Goal: Task Accomplishment & Management: Manage account settings

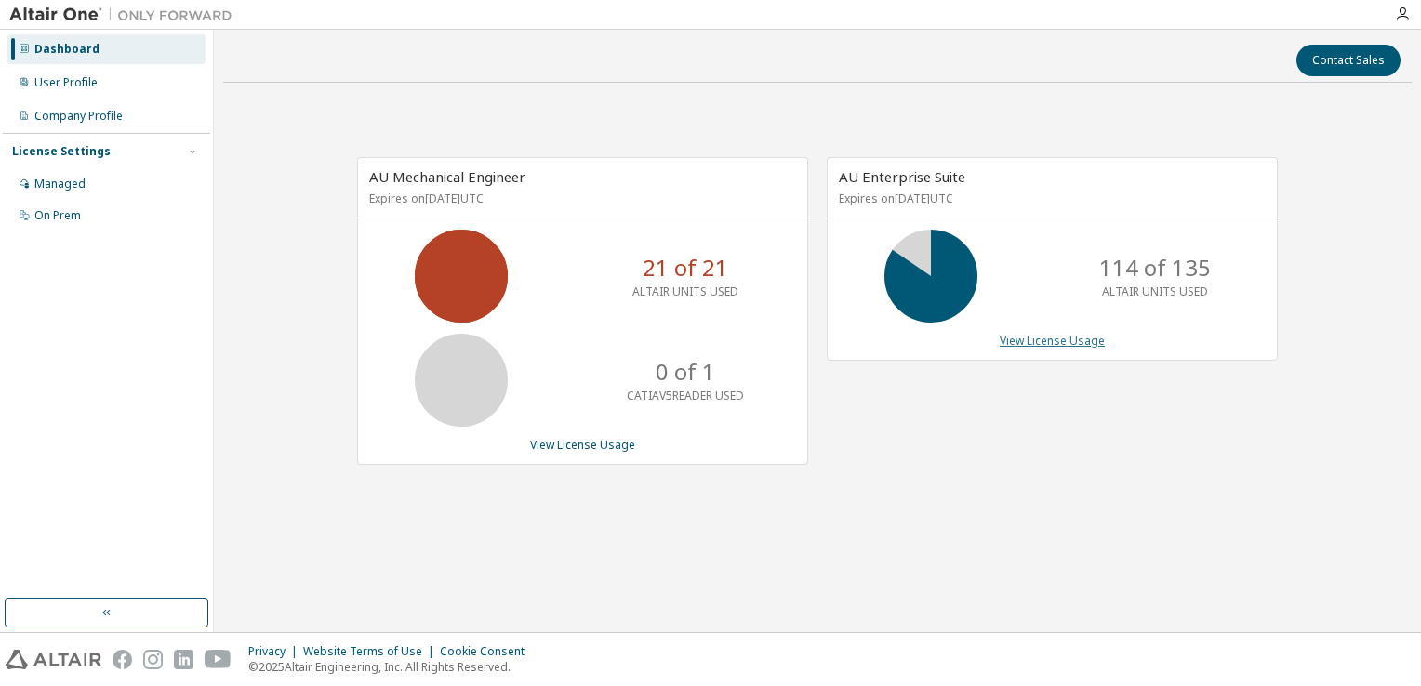
click at [1053, 345] on link "View License Usage" at bounding box center [1052, 341] width 105 height 16
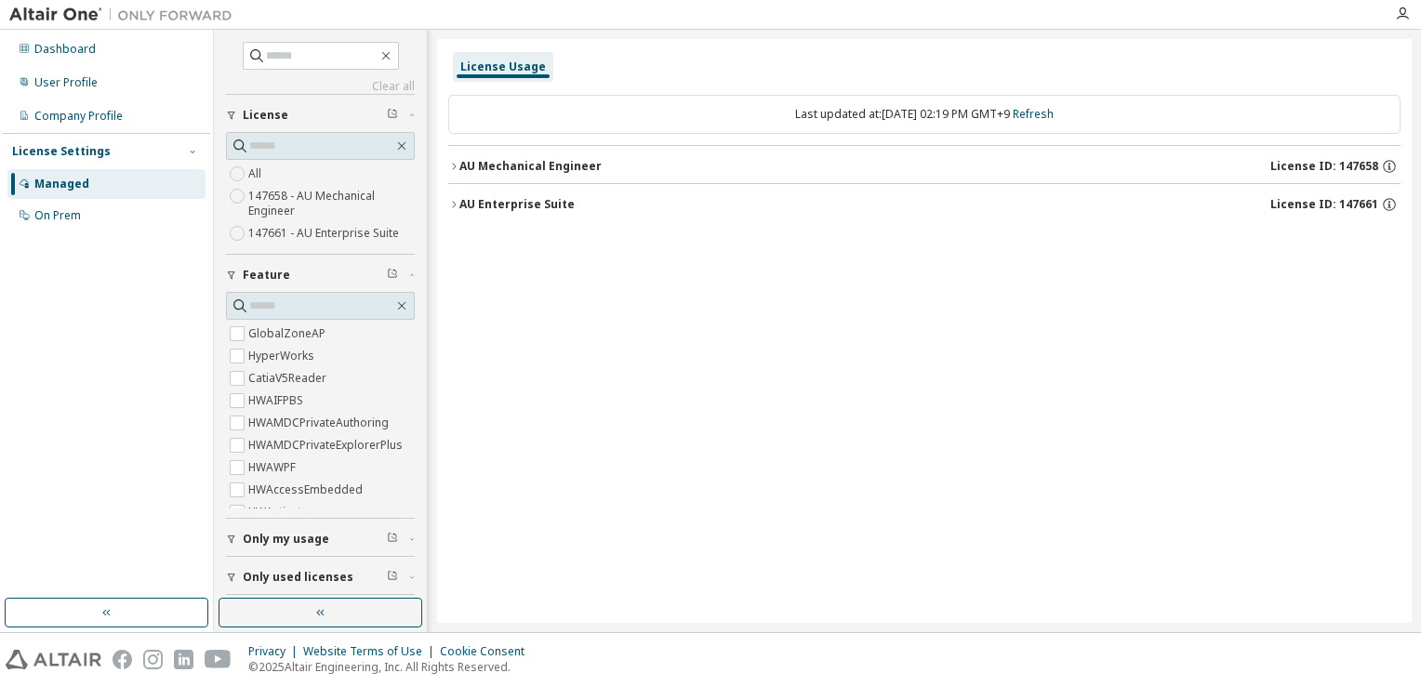
click at [554, 173] on div "AU Mechanical Engineer" at bounding box center [530, 166] width 142 height 15
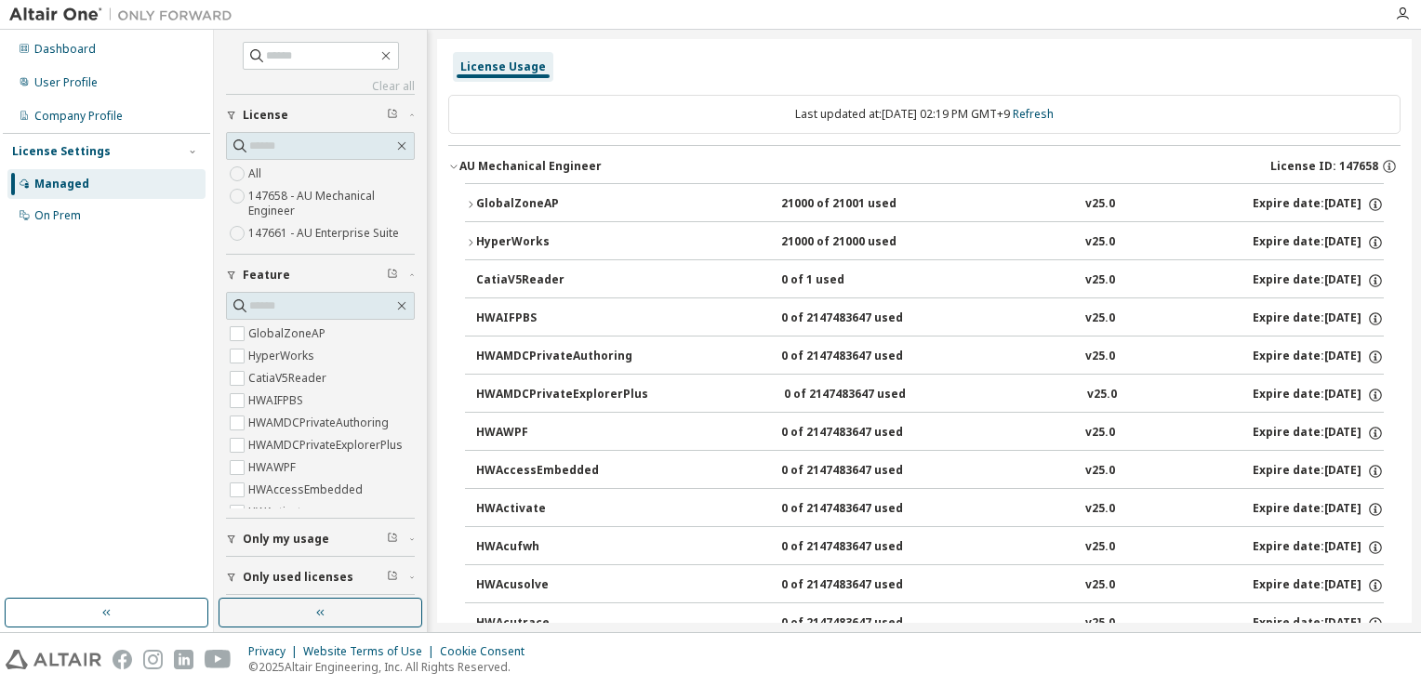
click at [542, 200] on div "GlobalZoneAP" at bounding box center [559, 204] width 167 height 17
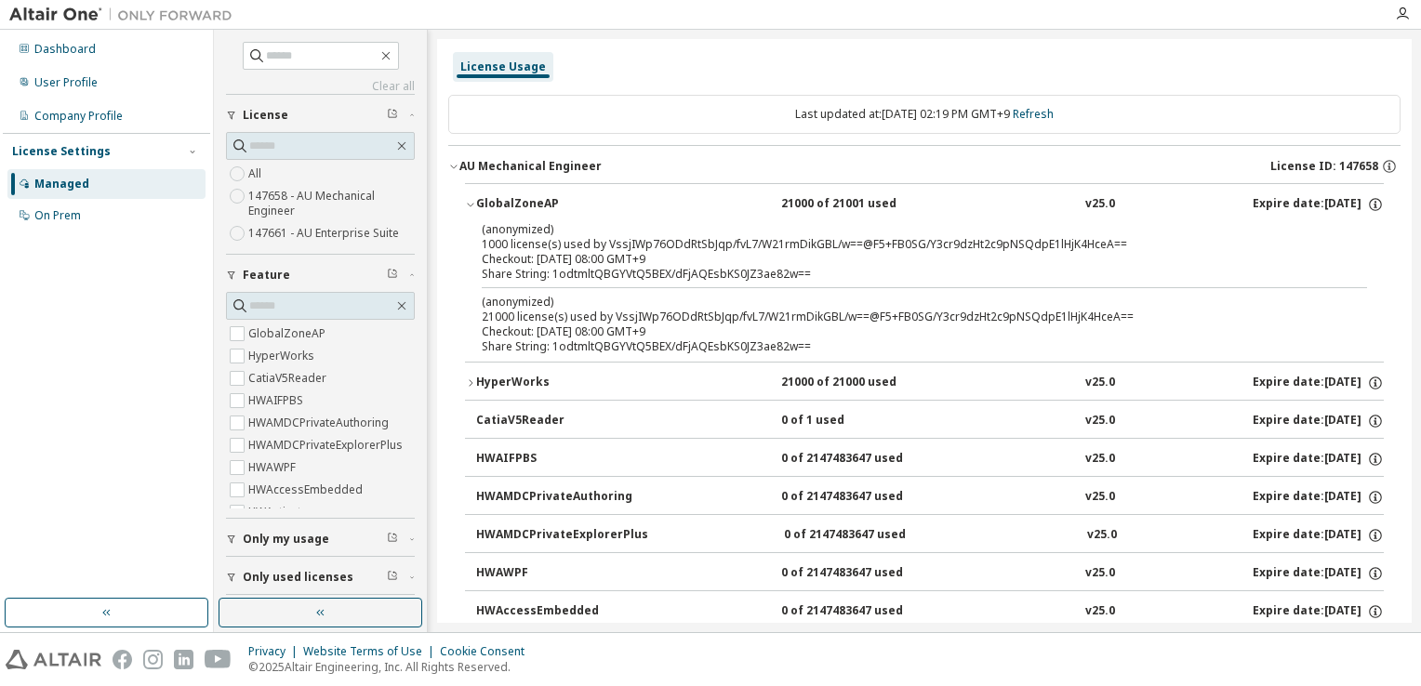
click at [542, 200] on div "GlobalZoneAP" at bounding box center [559, 204] width 167 height 17
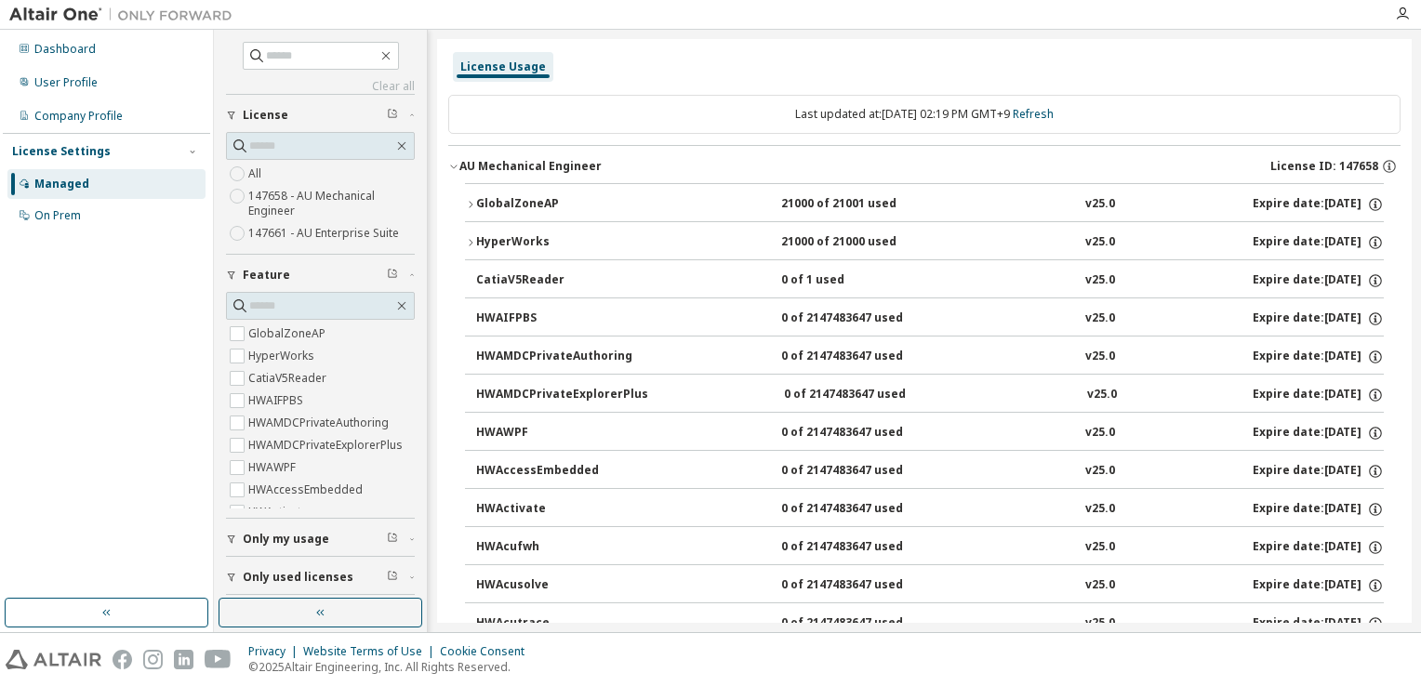
scroll to position [93, 0]
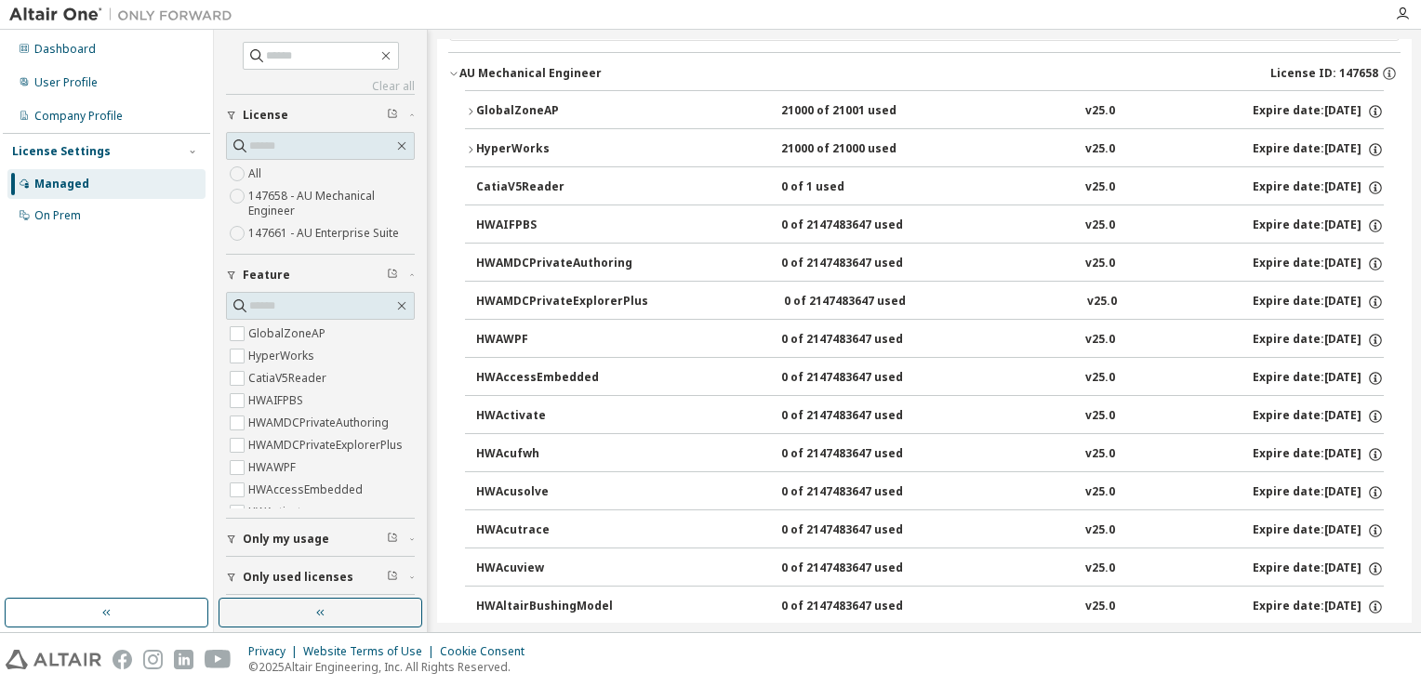
click at [508, 153] on div "HyperWorks" at bounding box center [559, 149] width 167 height 17
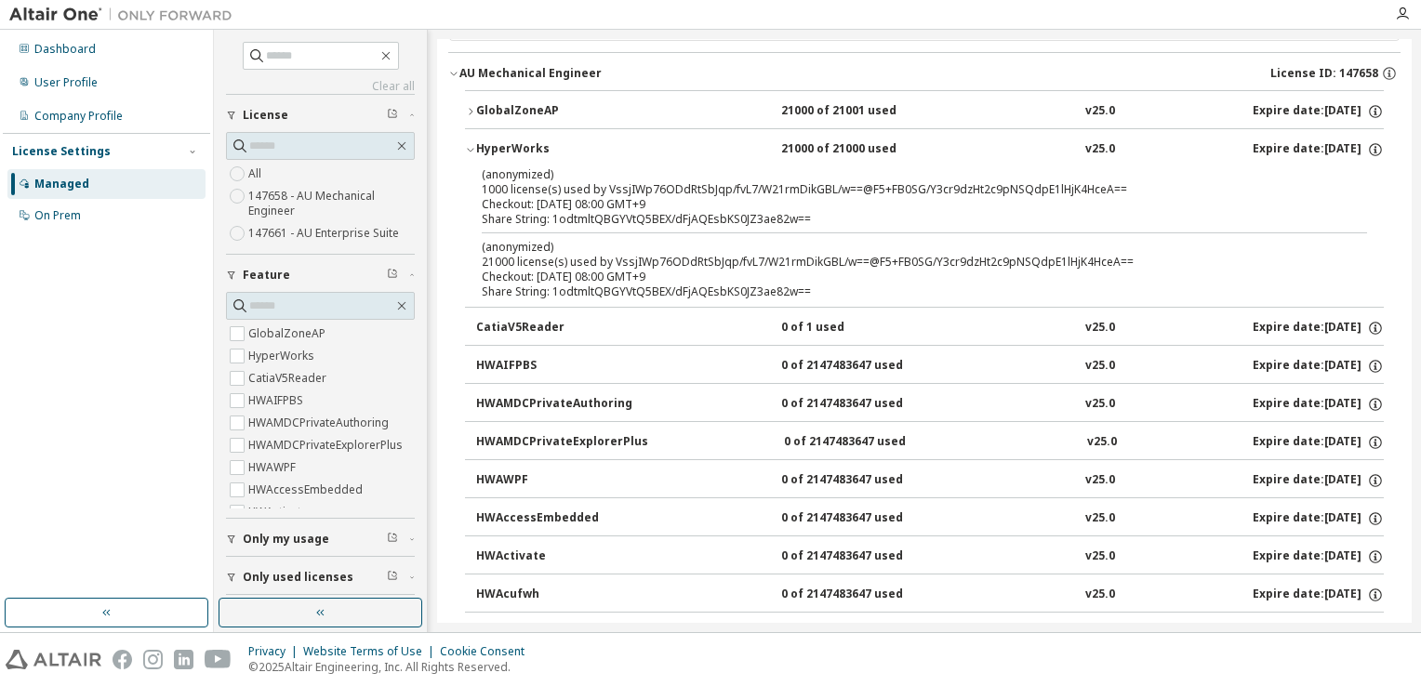
click at [508, 153] on div "HyperWorks" at bounding box center [559, 149] width 167 height 17
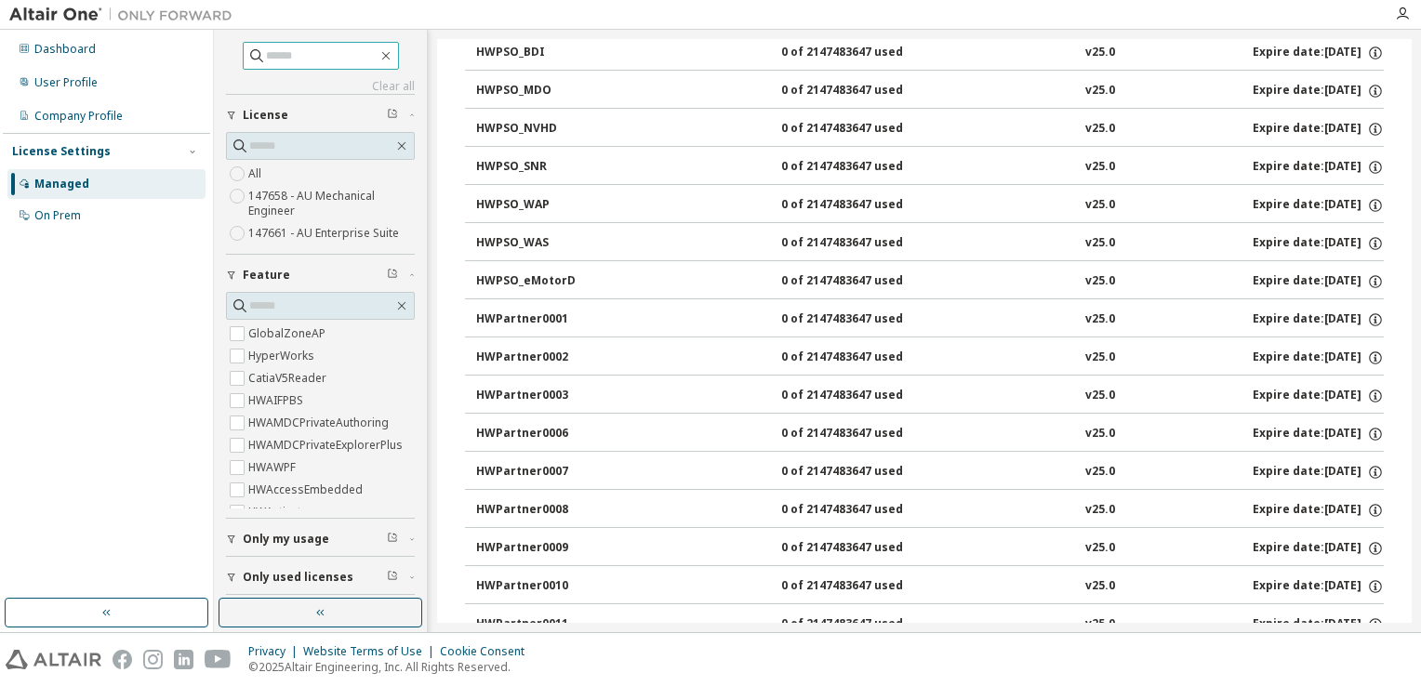
scroll to position [6509, 0]
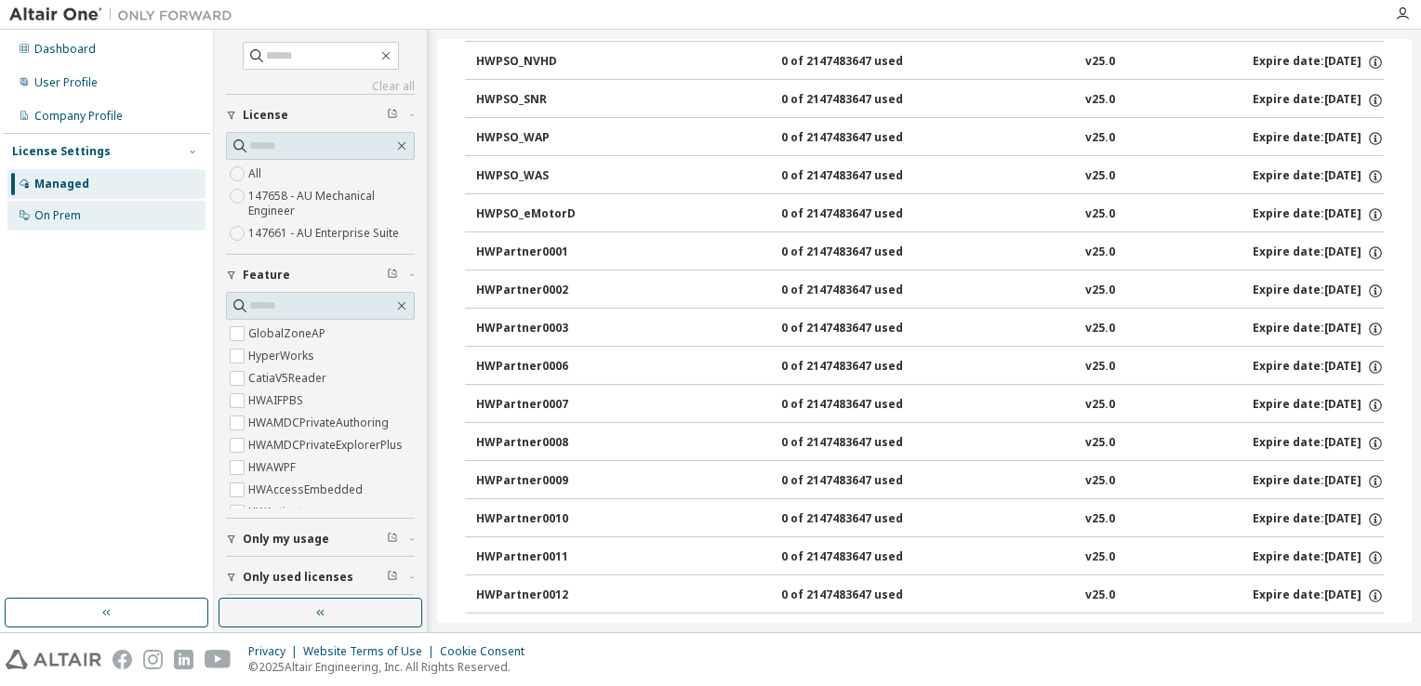
click at [86, 212] on div "On Prem" at bounding box center [106, 216] width 198 height 30
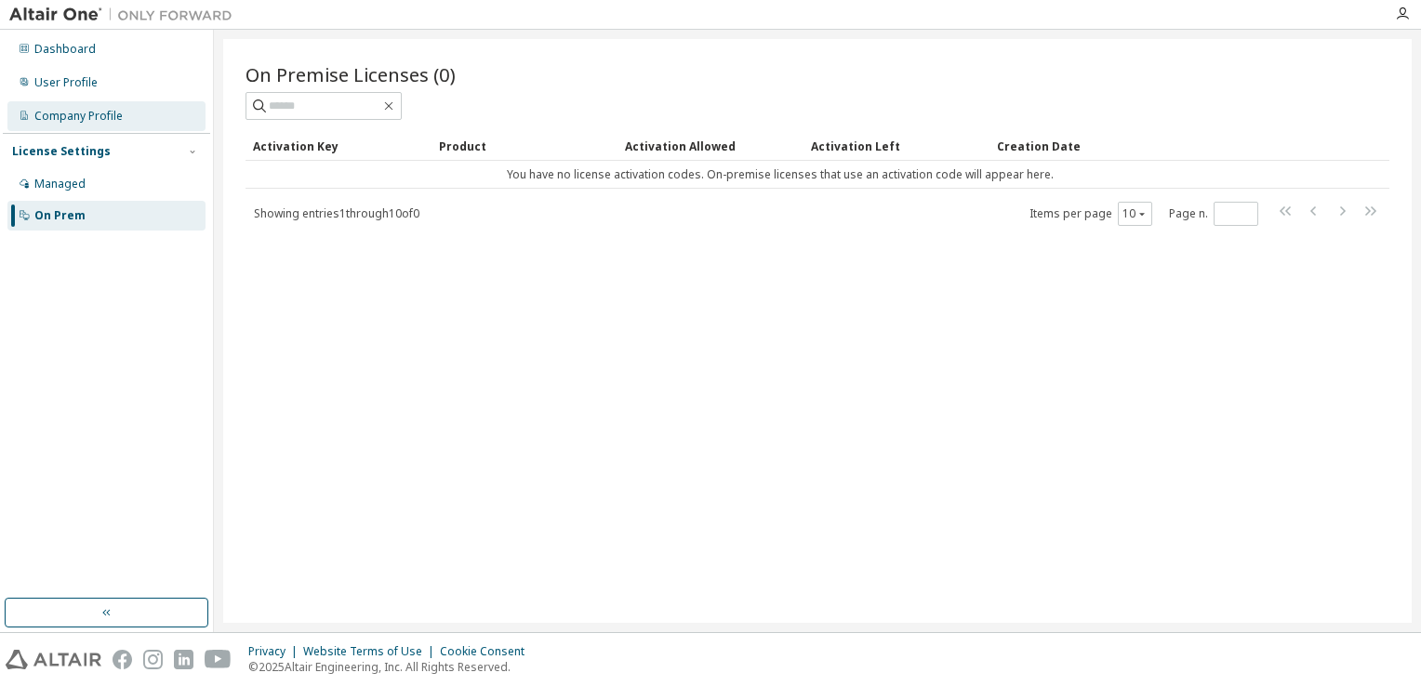
click at [99, 112] on div "Company Profile" at bounding box center [78, 116] width 88 height 15
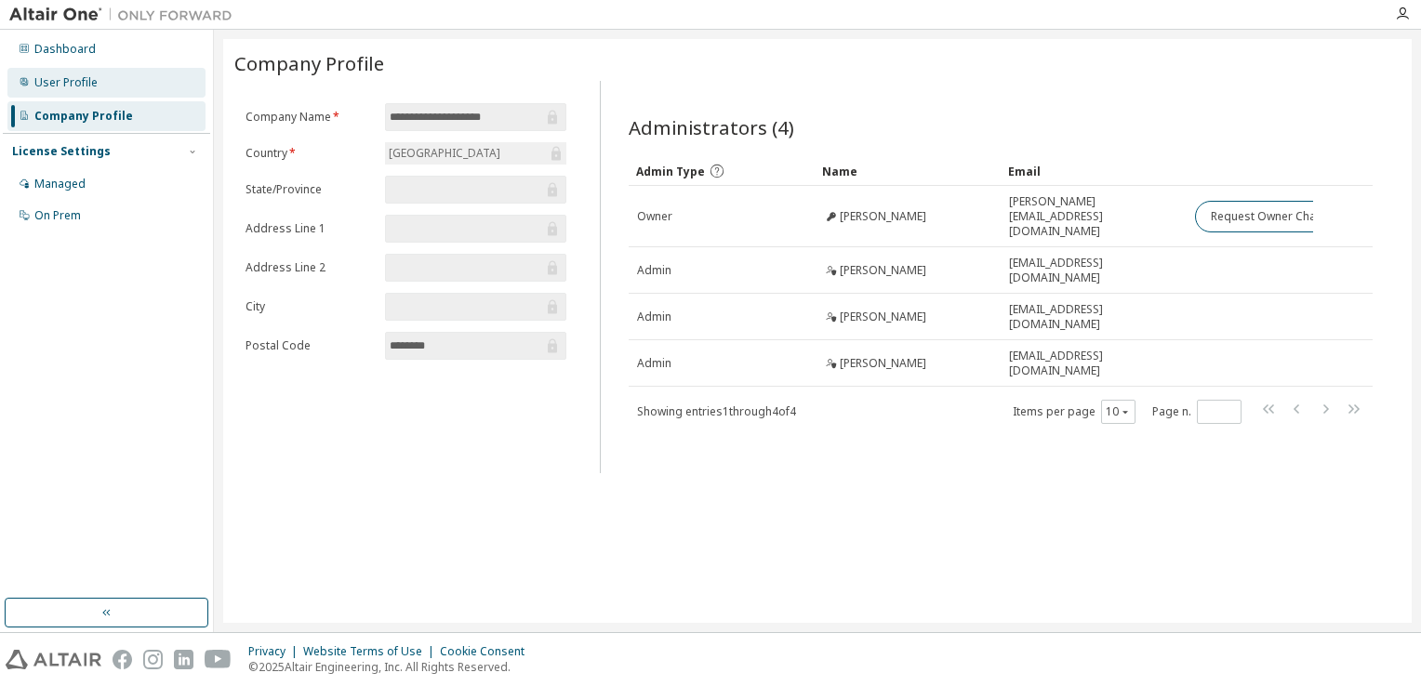
click at [102, 88] on div "User Profile" at bounding box center [106, 83] width 198 height 30
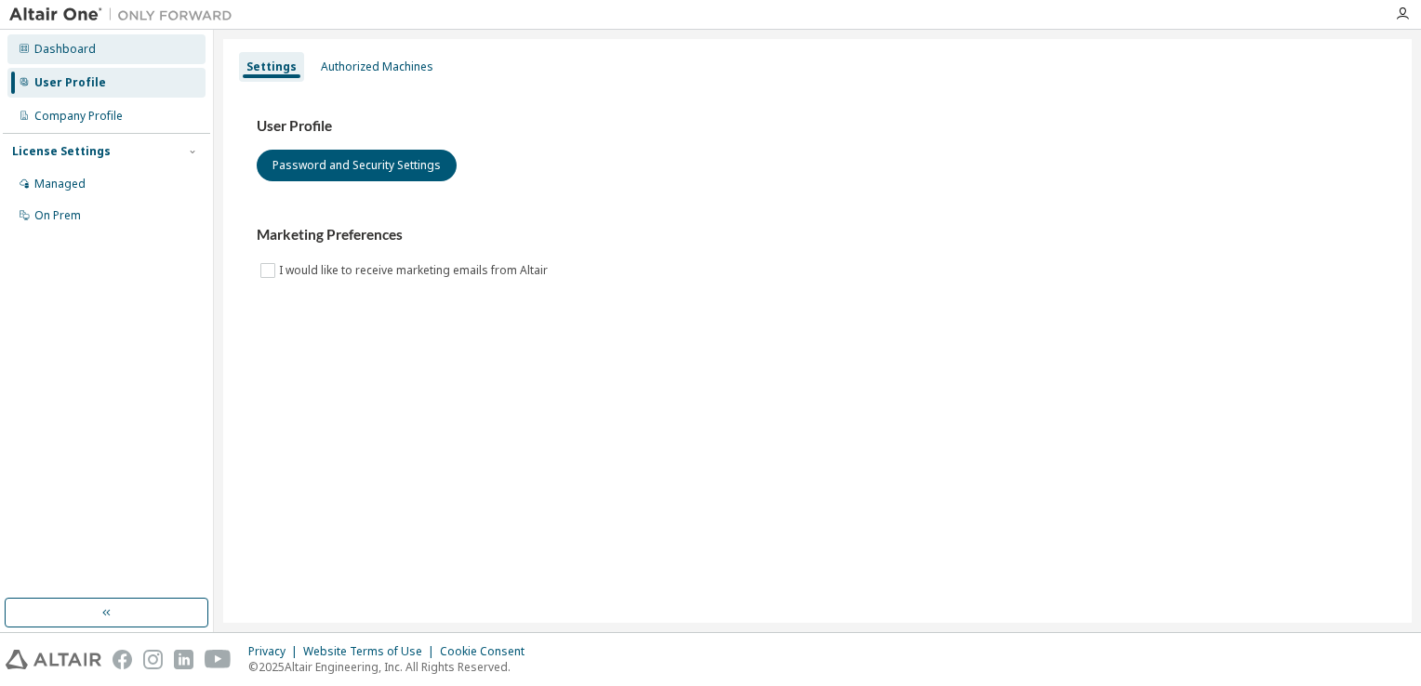
click at [107, 54] on div "Dashboard" at bounding box center [106, 49] width 198 height 30
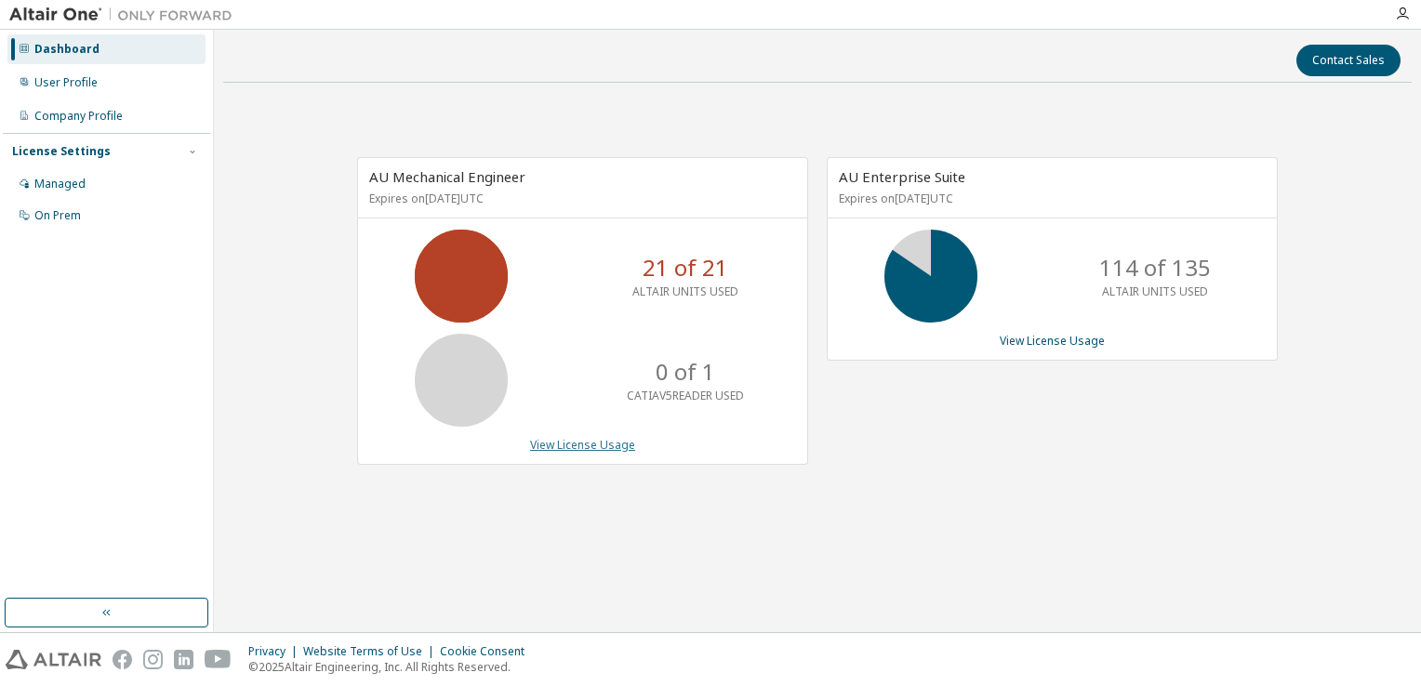
click at [564, 443] on link "View License Usage" at bounding box center [582, 445] width 105 height 16
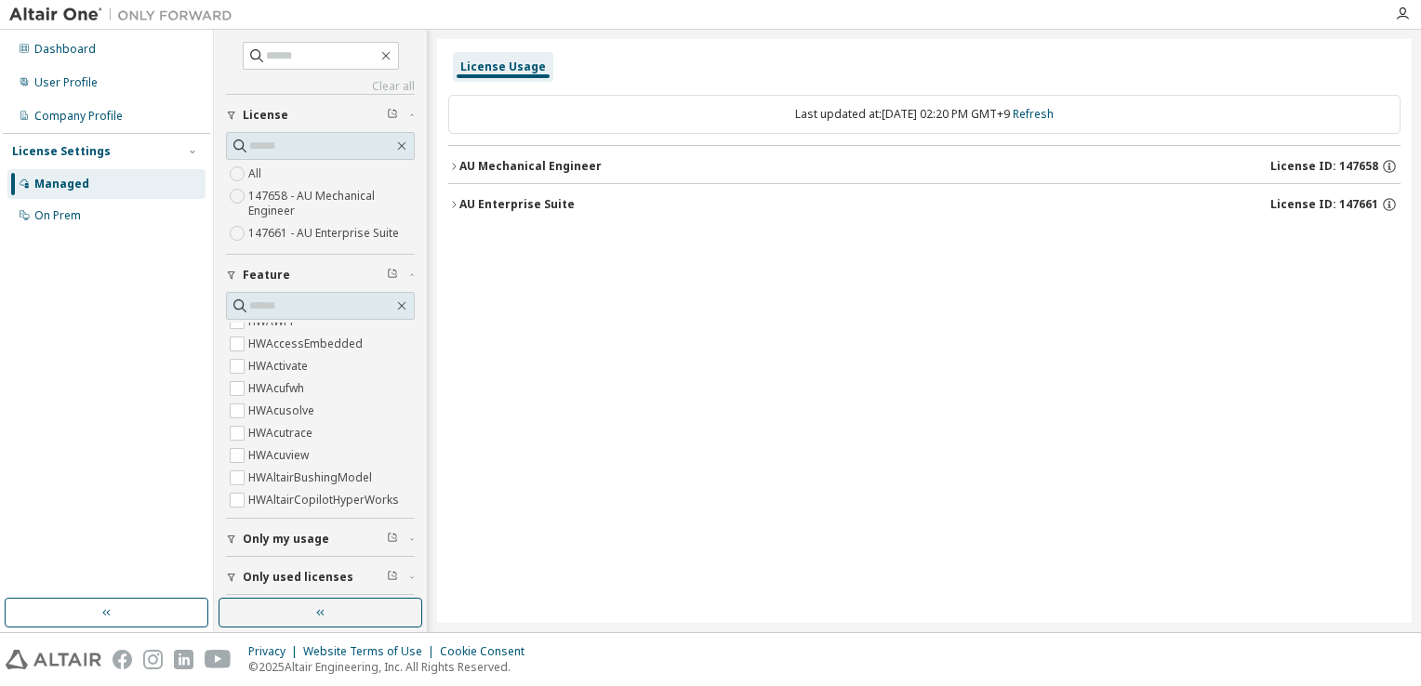
scroll to position [186, 0]
click at [291, 532] on span "Only my usage" at bounding box center [286, 539] width 86 height 15
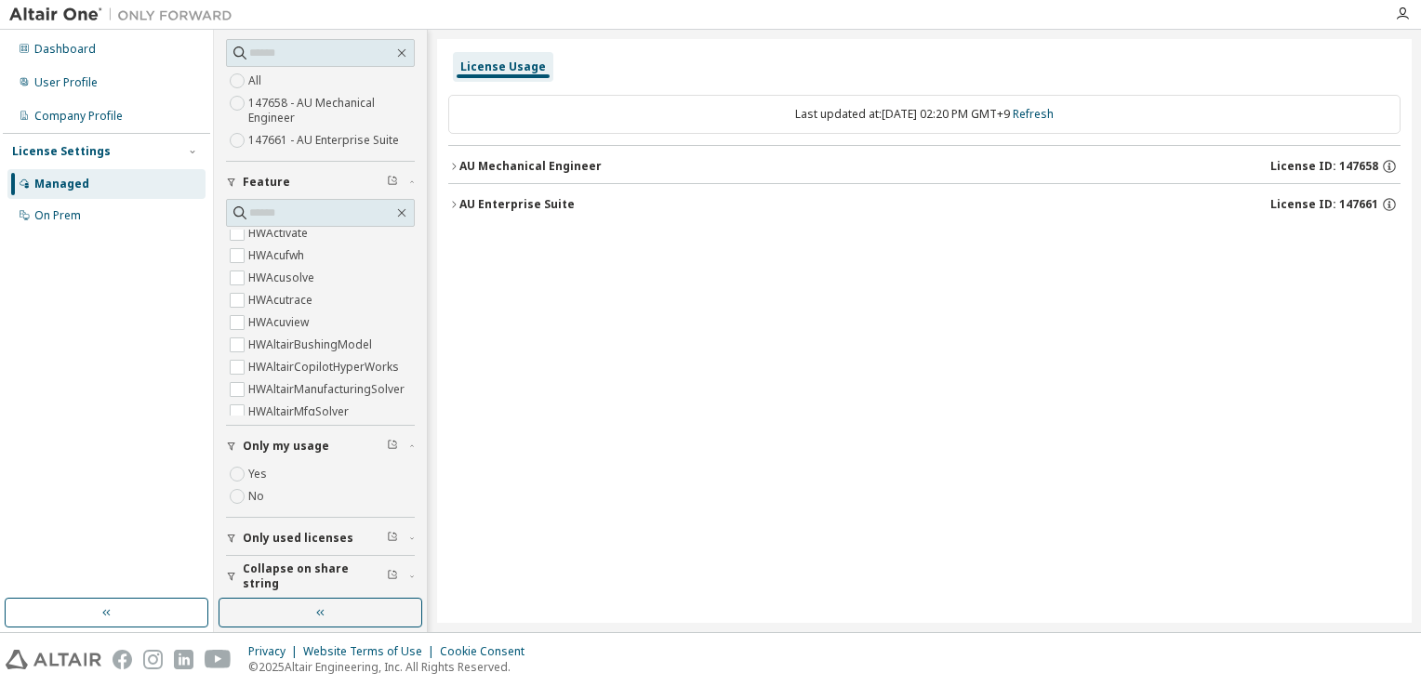
scroll to position [97, 0]
click at [545, 166] on div "AU Mechanical Engineer" at bounding box center [530, 166] width 142 height 15
click at [530, 212] on button "AU Enterprise Suite License ID: 147661" at bounding box center [929, 204] width 941 height 41
click at [259, 489] on label "No" at bounding box center [258, 493] width 20 height 22
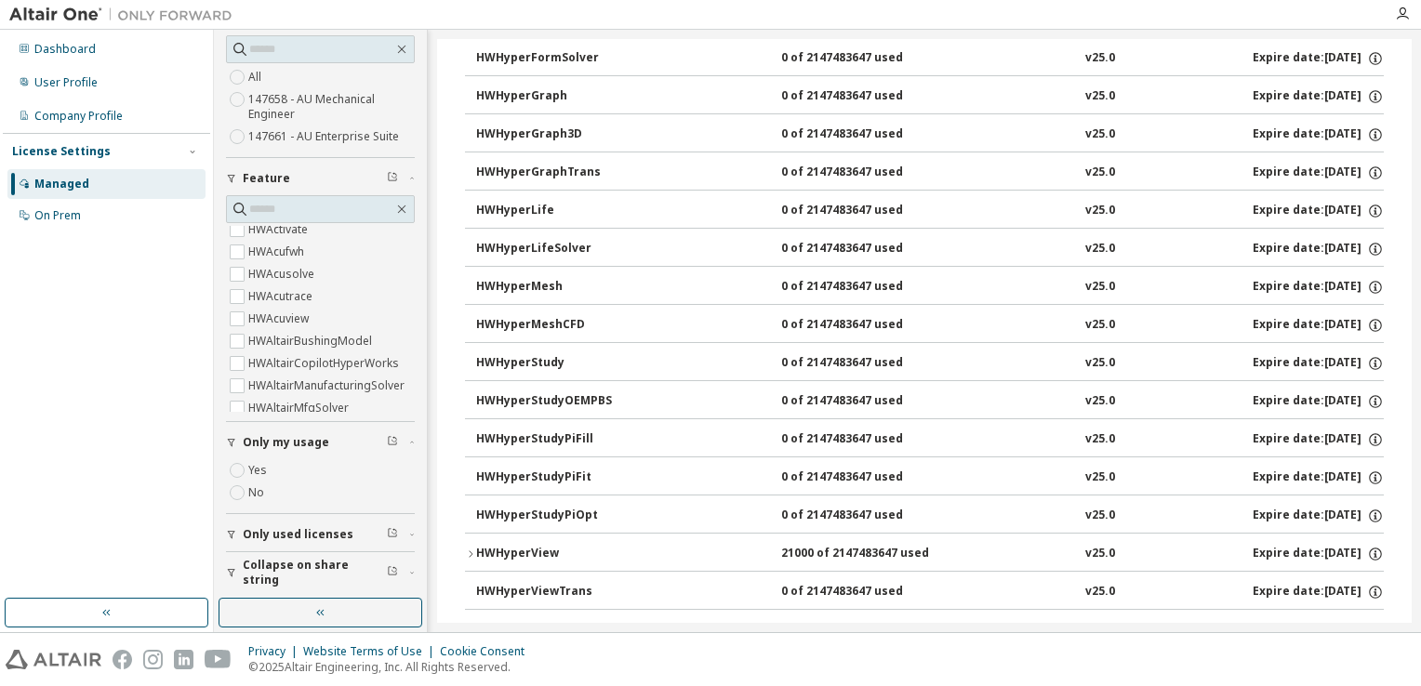
scroll to position [3255, 0]
